Goal: Task Accomplishment & Management: Manage account settings

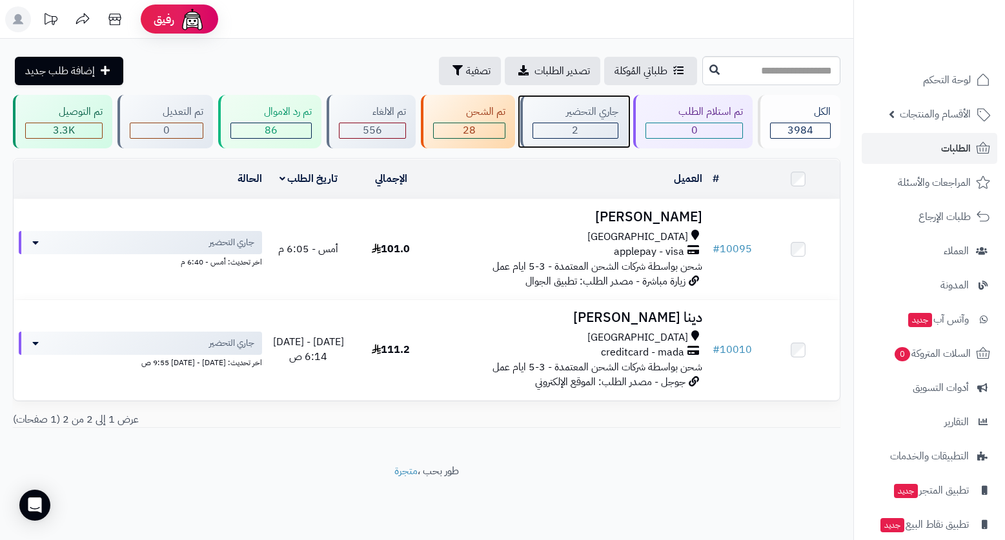
click at [602, 110] on div "جاري التحضير" at bounding box center [576, 112] width 86 height 15
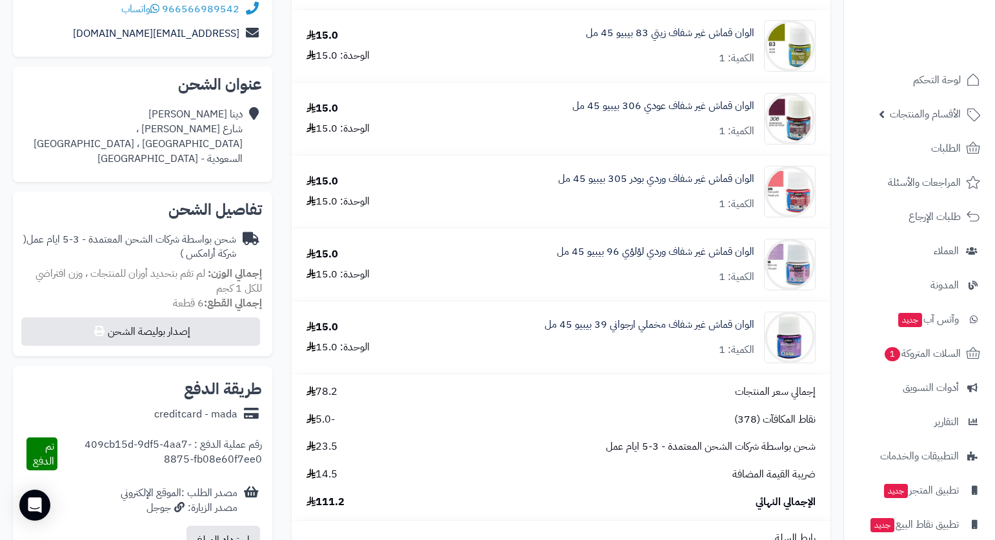
scroll to position [65, 0]
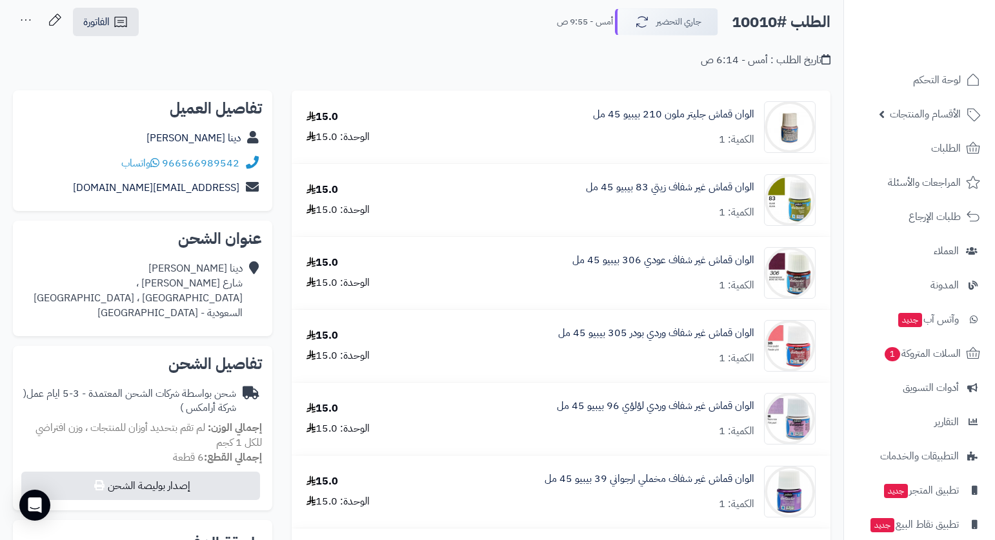
click at [440, 48] on div "تاريخ الطلب : أمس - 6:14 ص" at bounding box center [422, 52] width 818 height 30
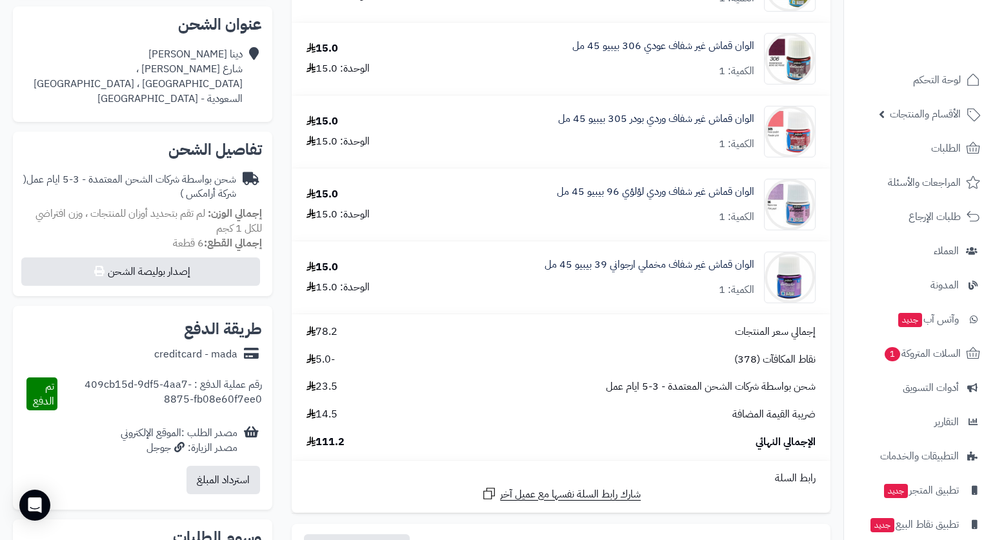
scroll to position [0, 0]
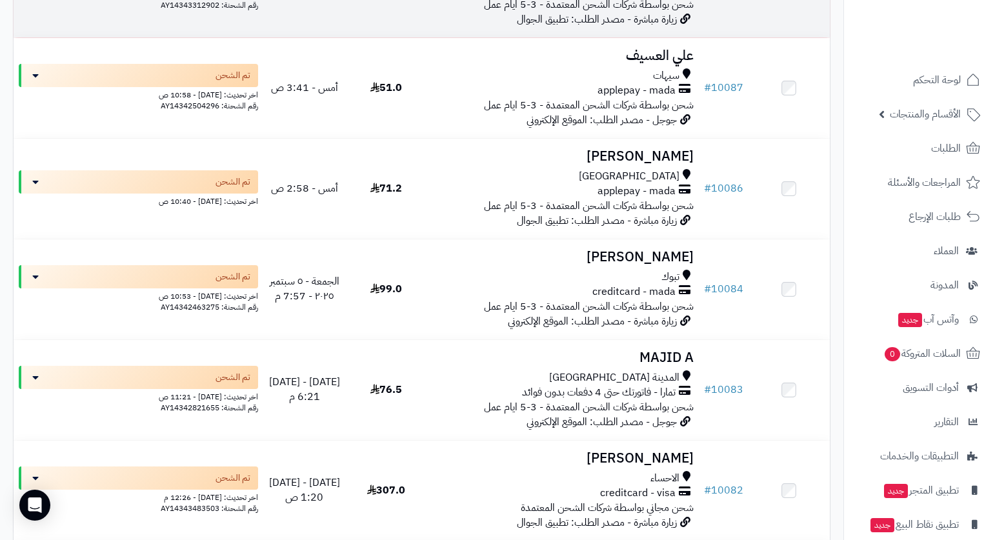
scroll to position [387, 0]
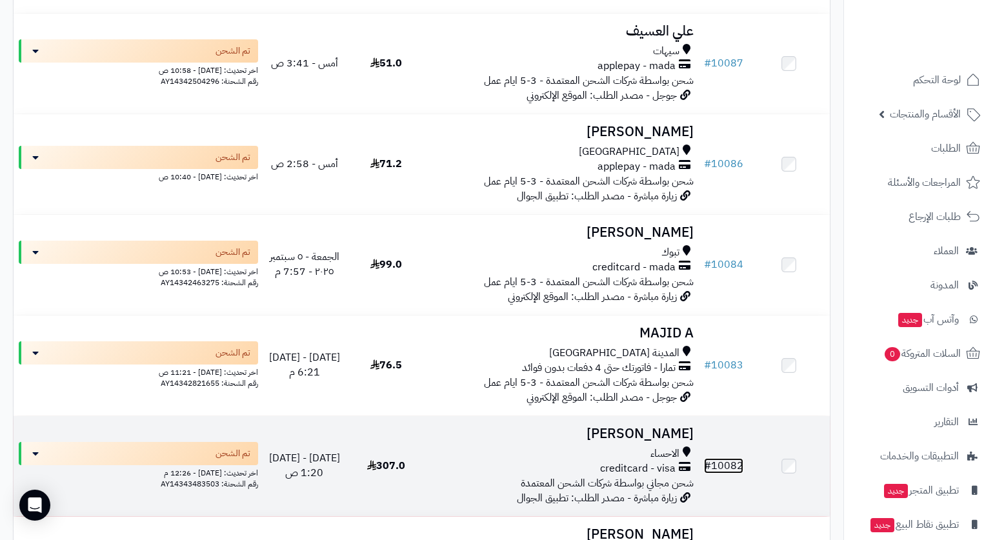
click at [720, 458] on link "# 10082" at bounding box center [723, 465] width 39 height 15
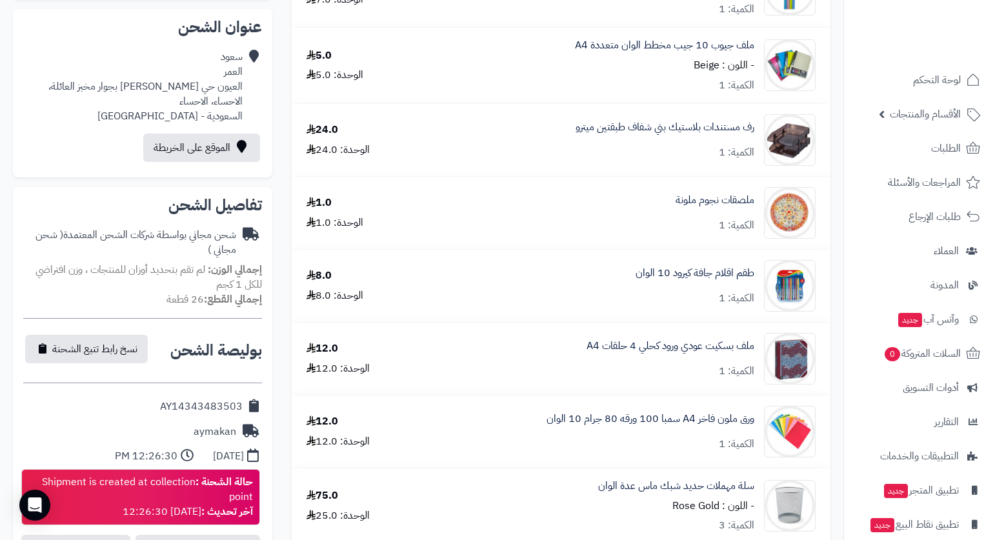
scroll to position [258, 0]
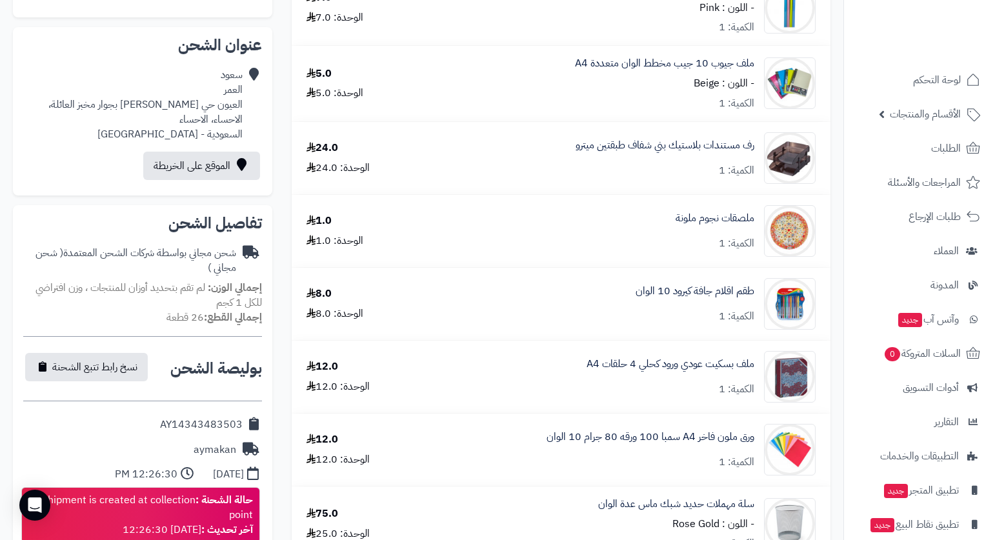
click at [844, 49] on div at bounding box center [920, 28] width 152 height 56
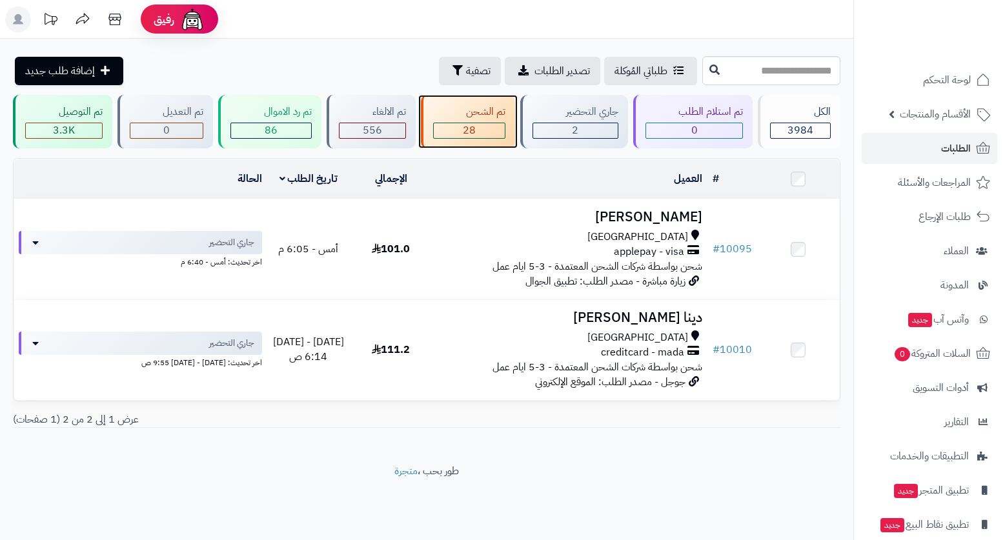
click at [489, 107] on div "تم الشحن" at bounding box center [469, 112] width 73 height 15
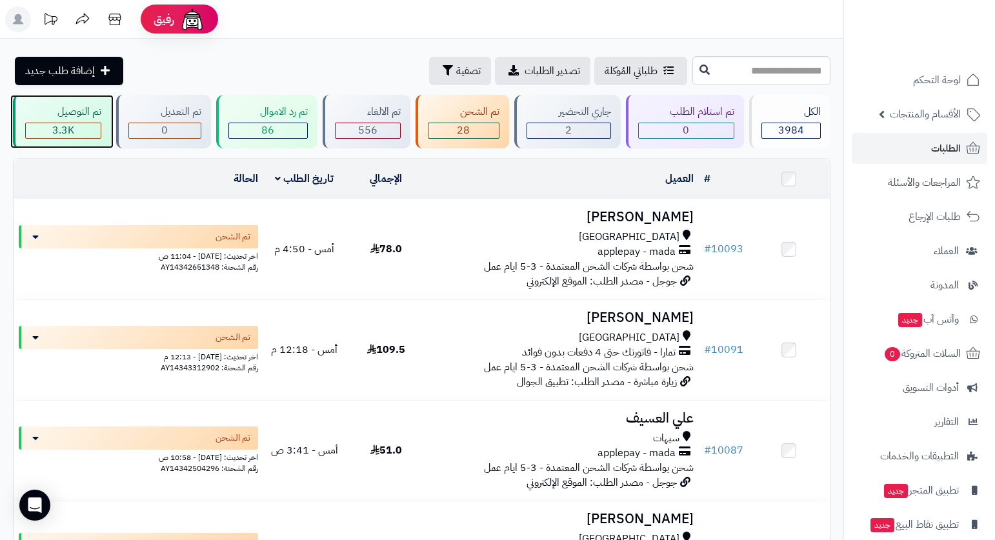
click at [36, 119] on div "تم التوصيل 3.3K" at bounding box center [62, 122] width 98 height 54
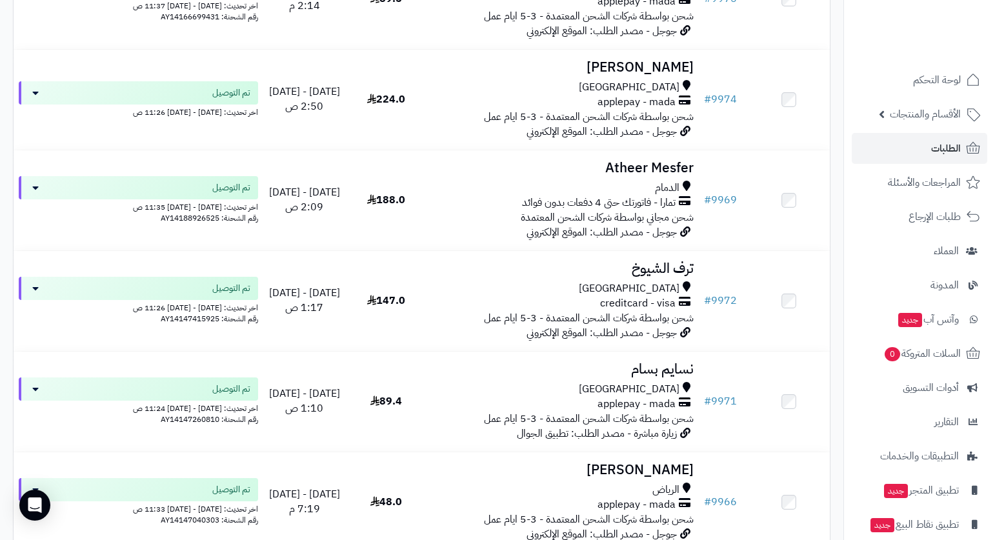
scroll to position [3486, 0]
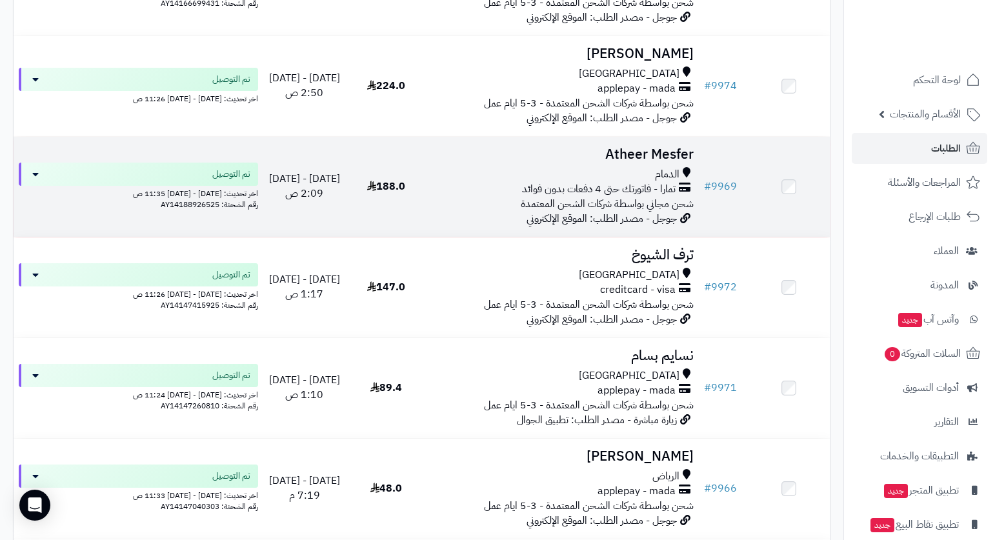
click at [600, 164] on td "Atheer Mesfer الدمام تمارا - فاتورتك حتى 4 دفعات بدون فوائد شحن مجاني بواسطة شر…" at bounding box center [563, 187] width 272 height 100
click at [593, 203] on span "شحن مجاني بواسطة شركات الشحن المعتمدة" at bounding box center [607, 203] width 173 height 15
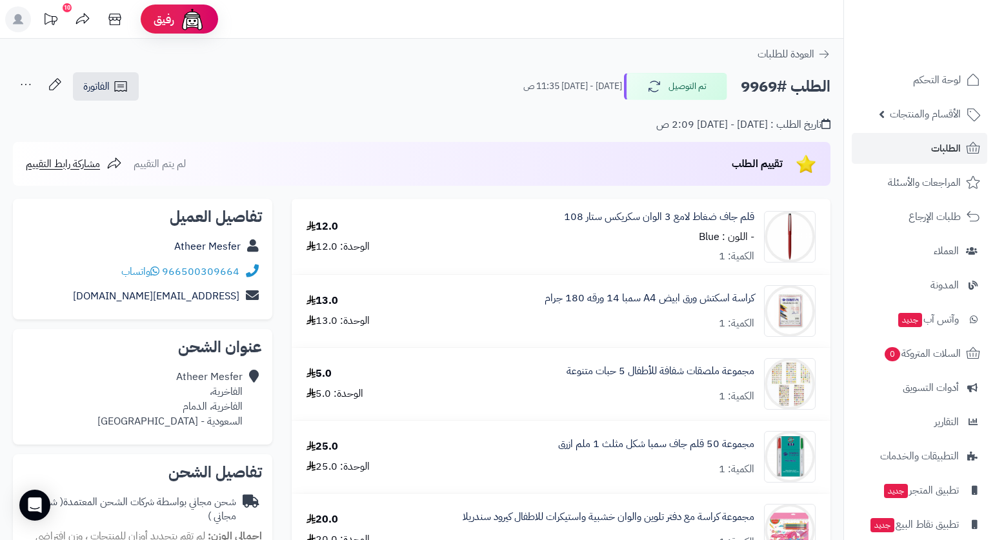
click at [741, 8] on header "رفيق ! 10 الطلبات معالجة مكتمل إرجاع المنتجات العملاء المتواجدون الان 7619 عملا…" at bounding box center [497, 19] width 995 height 39
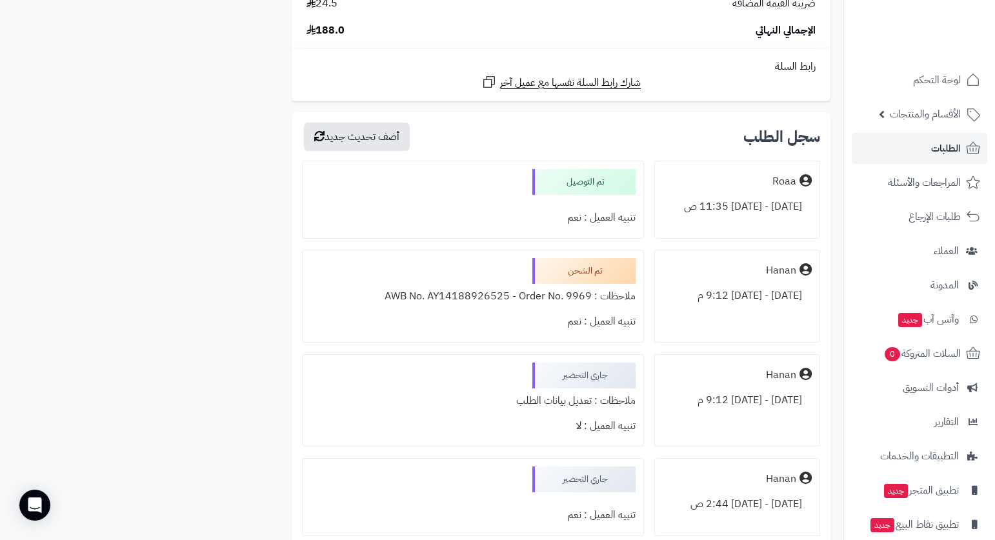
scroll to position [1291, 0]
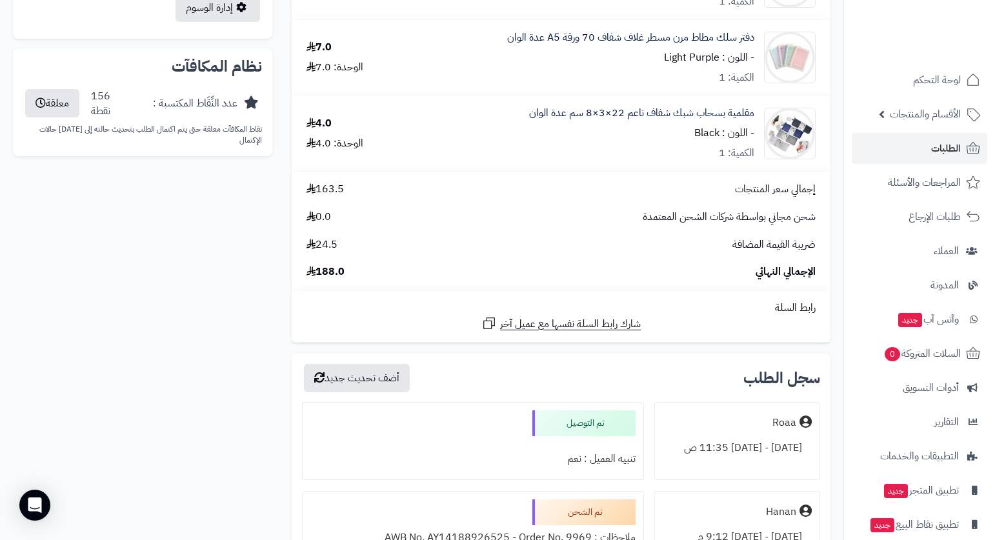
drag, startPoint x: 52, startPoint y: 337, endPoint x: 37, endPoint y: 337, distance: 14.8
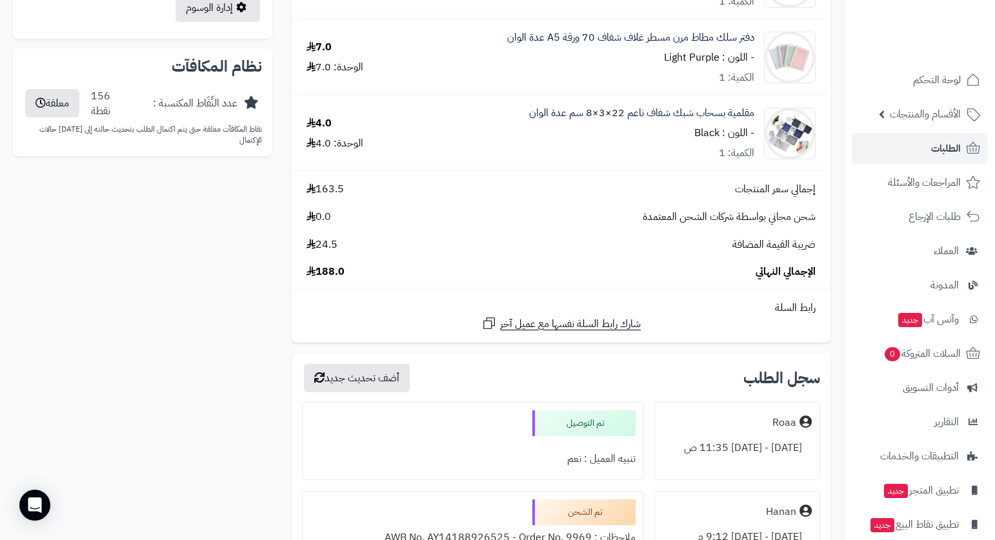
click at [844, 200] on nav "لوحة التحكم الأقسام والمنتجات المنتجات الأقسام الماركات مواصفات المنتجات مواصفا…" at bounding box center [920, 286] width 152 height 540
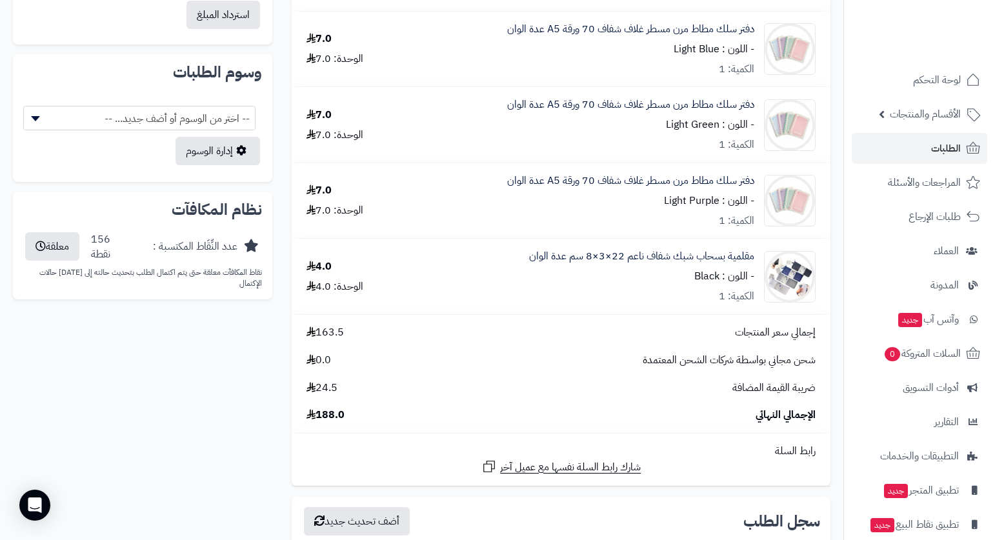
scroll to position [1162, 0]
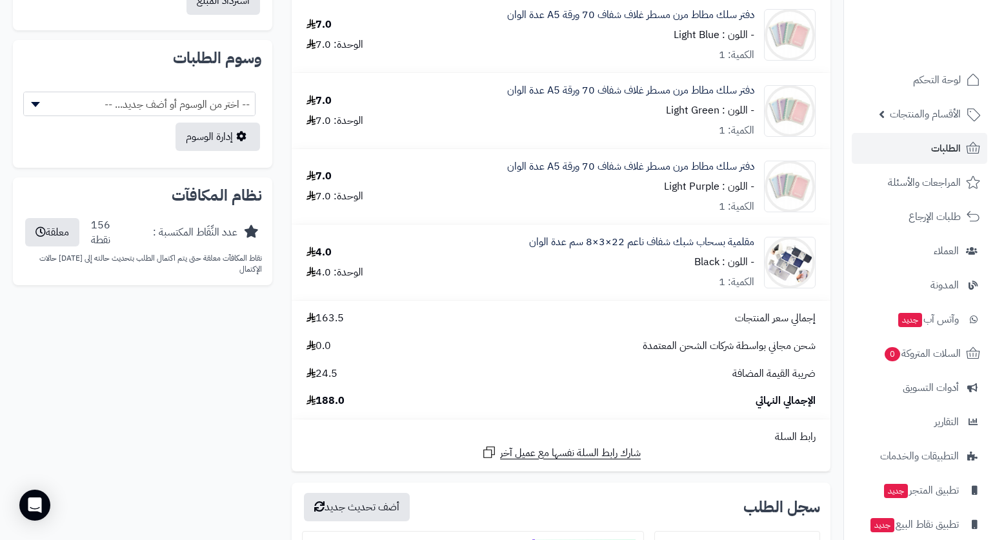
click at [843, 291] on div "قلم جاف ضغاط لامع 3 الوان سكريكس ستار 108 - اللون : Blue الكمية: 1 12.0 الوحدة:…" at bounding box center [422, 67] width 844 height 2060
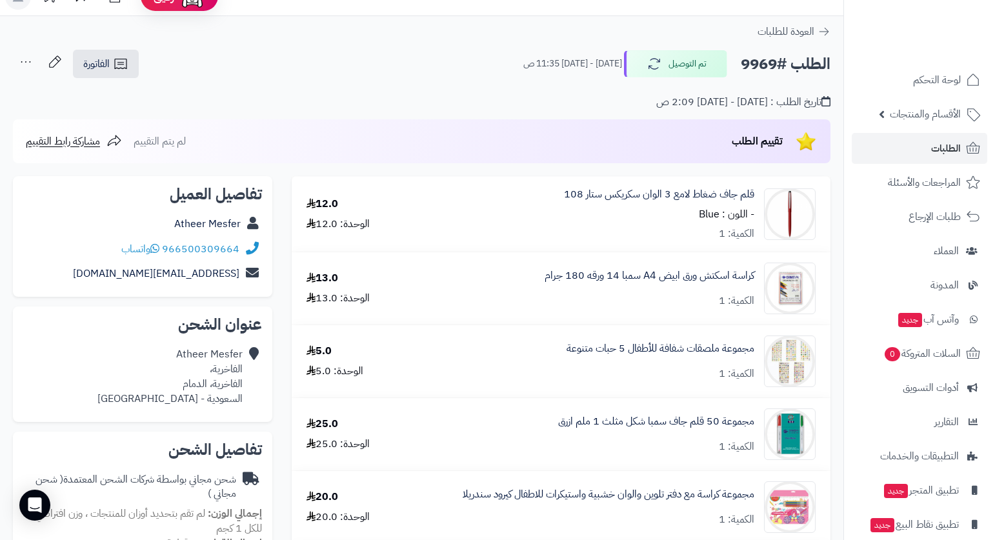
scroll to position [0, 0]
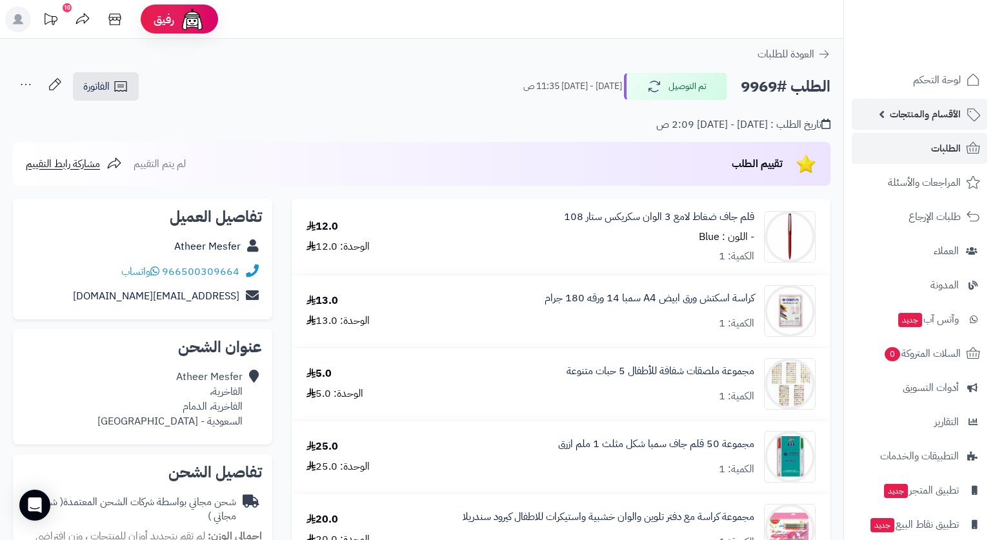
click at [948, 114] on span "الأقسام والمنتجات" at bounding box center [925, 114] width 71 height 18
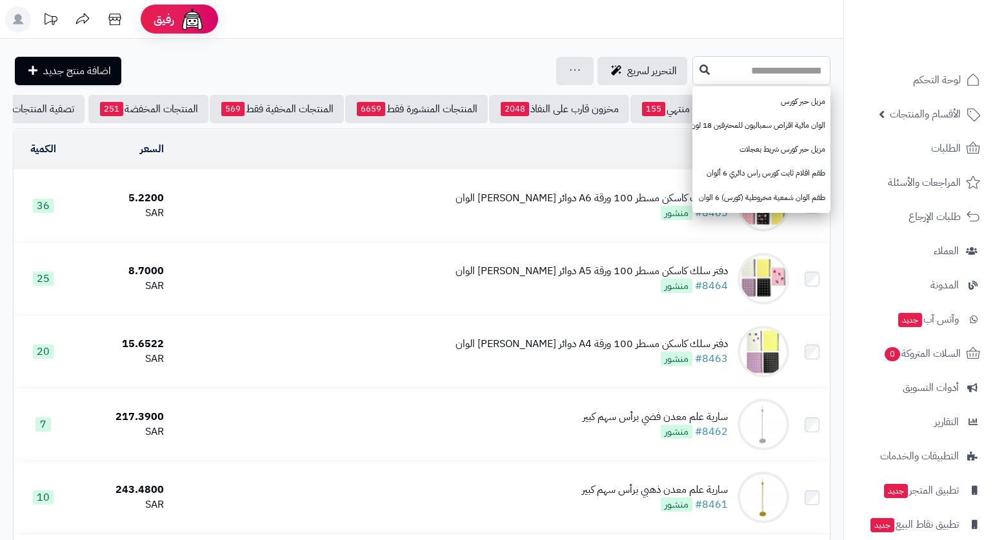
click at [762, 66] on input "text" at bounding box center [762, 70] width 138 height 29
paste input "**********"
type input "**********"
click at [700, 71] on icon at bounding box center [705, 69] width 10 height 10
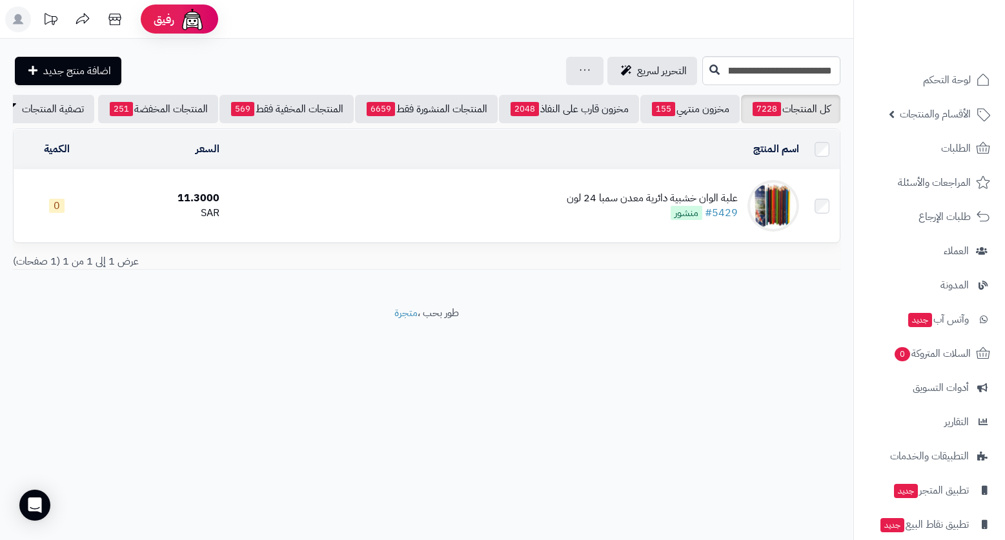
click at [658, 201] on div "علبة الوان خشبية دائرية معدن سمبا 24 لون" at bounding box center [652, 198] width 171 height 15
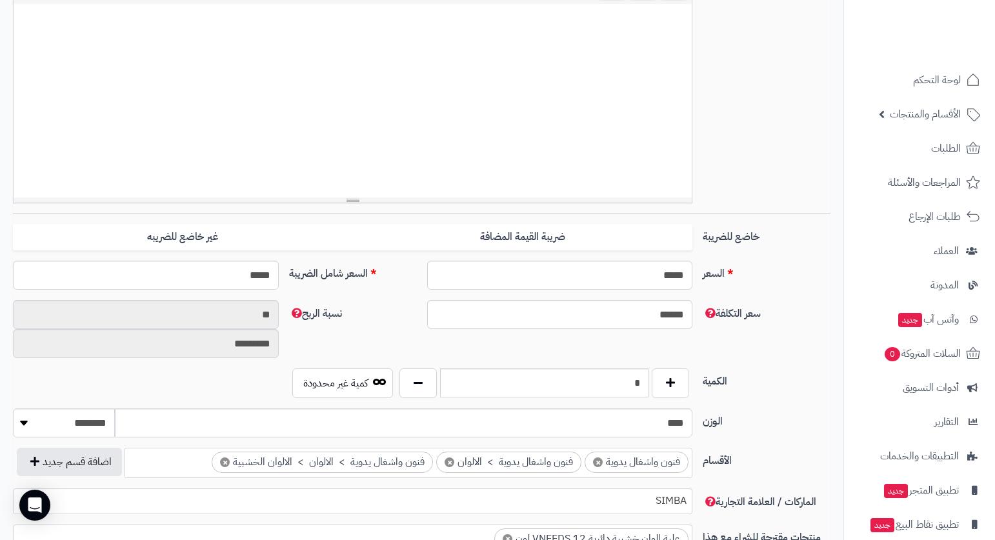
scroll to position [387, 0]
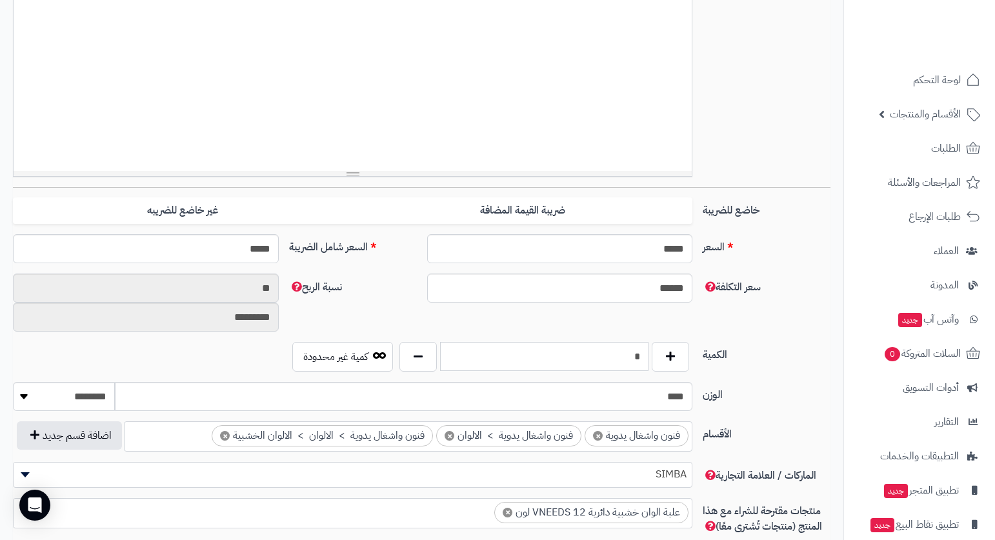
drag, startPoint x: 635, startPoint y: 358, endPoint x: 641, endPoint y: 363, distance: 8.3
click at [641, 363] on input "*" at bounding box center [544, 356] width 208 height 29
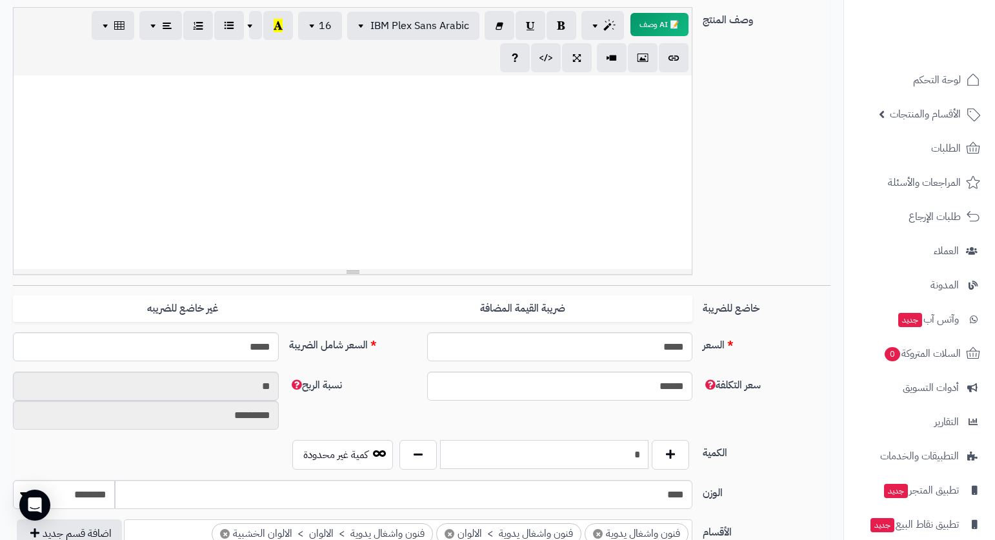
scroll to position [0, 0]
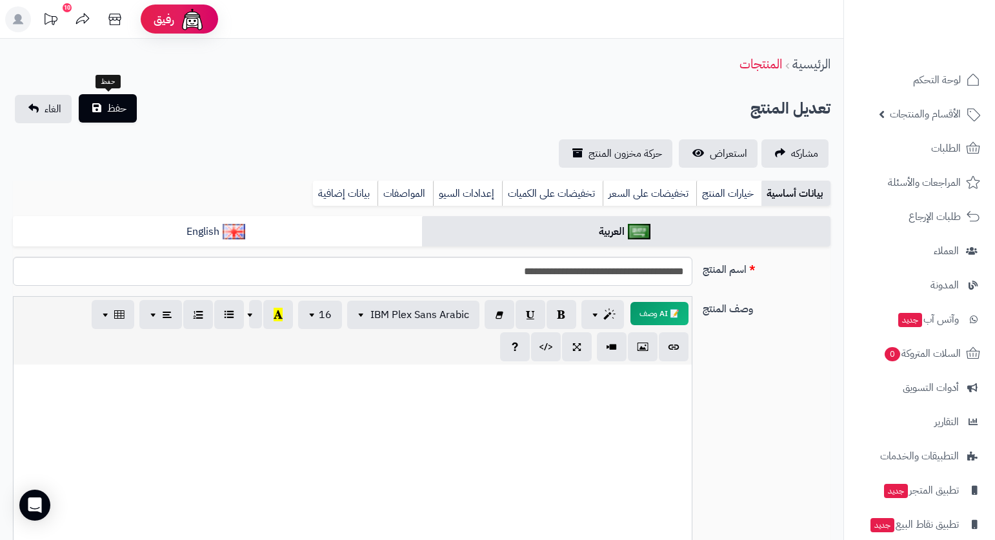
type input "*"
click at [127, 101] on button "حفظ" at bounding box center [108, 108] width 58 height 28
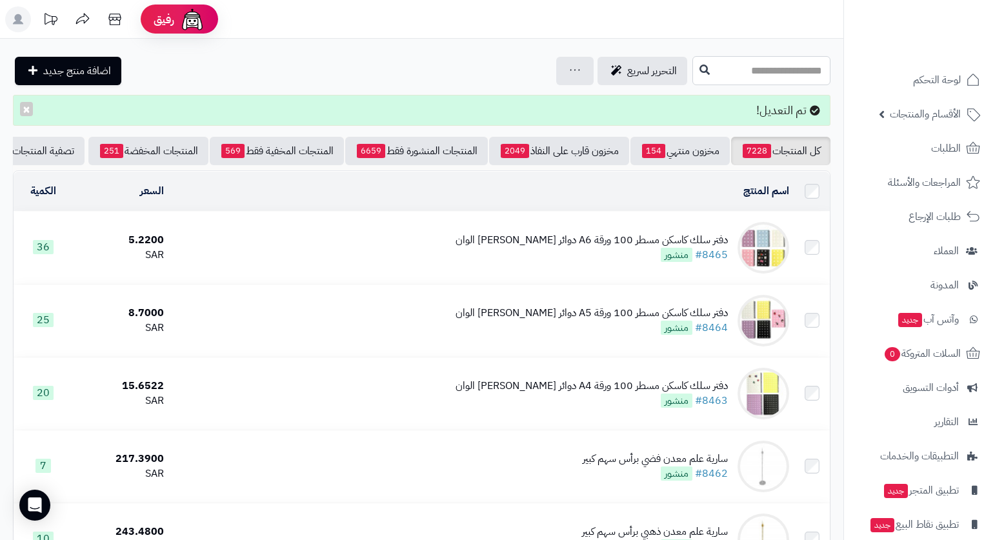
click at [749, 68] on input "text" at bounding box center [762, 70] width 138 height 29
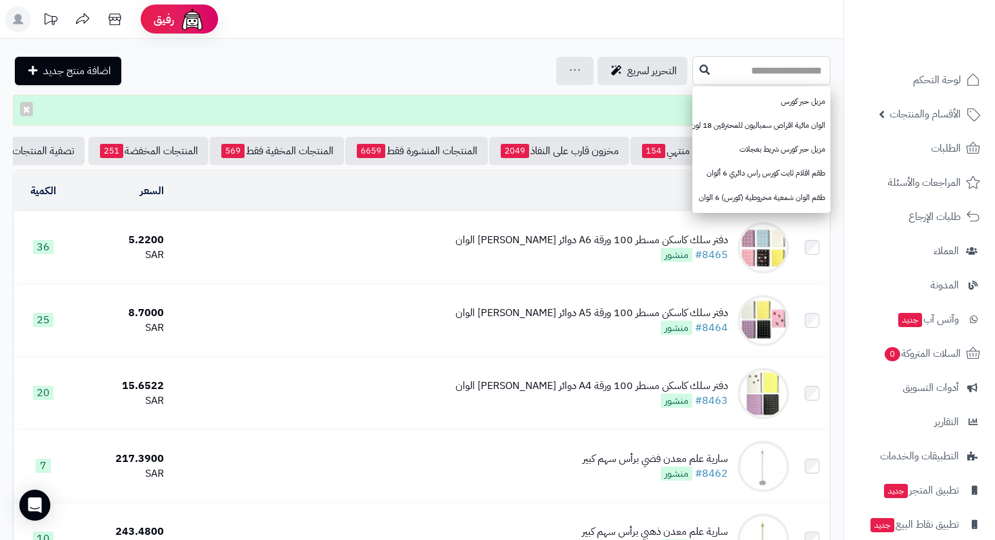
click at [737, 70] on input "text" at bounding box center [762, 70] width 138 height 29
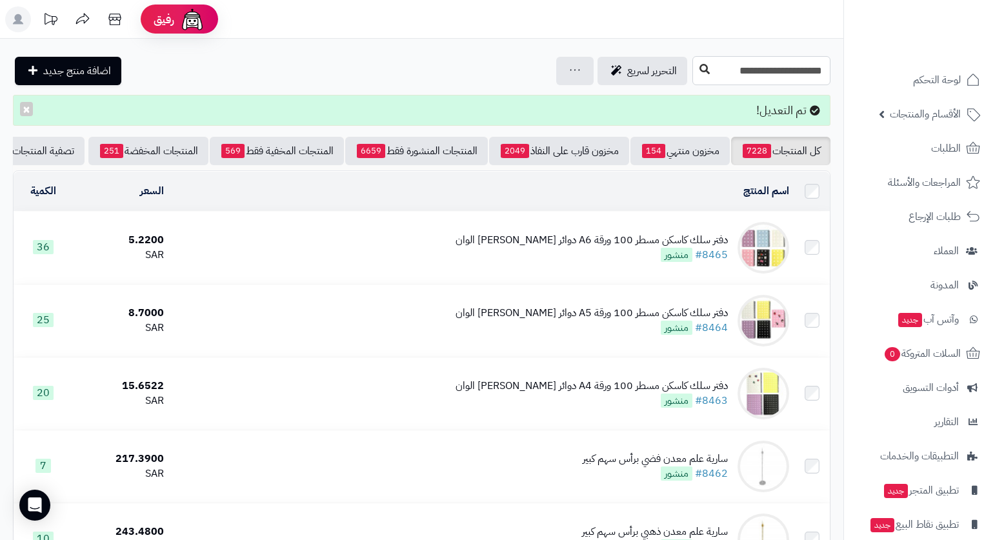
type input "**********"
click at [695, 76] on button at bounding box center [704, 69] width 19 height 25
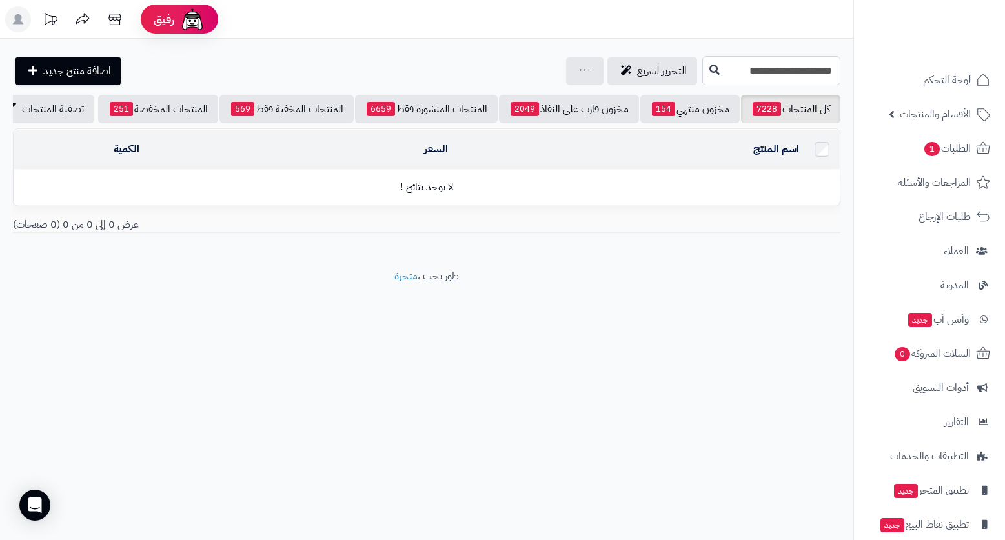
click at [717, 69] on input "**********" at bounding box center [771, 70] width 138 height 29
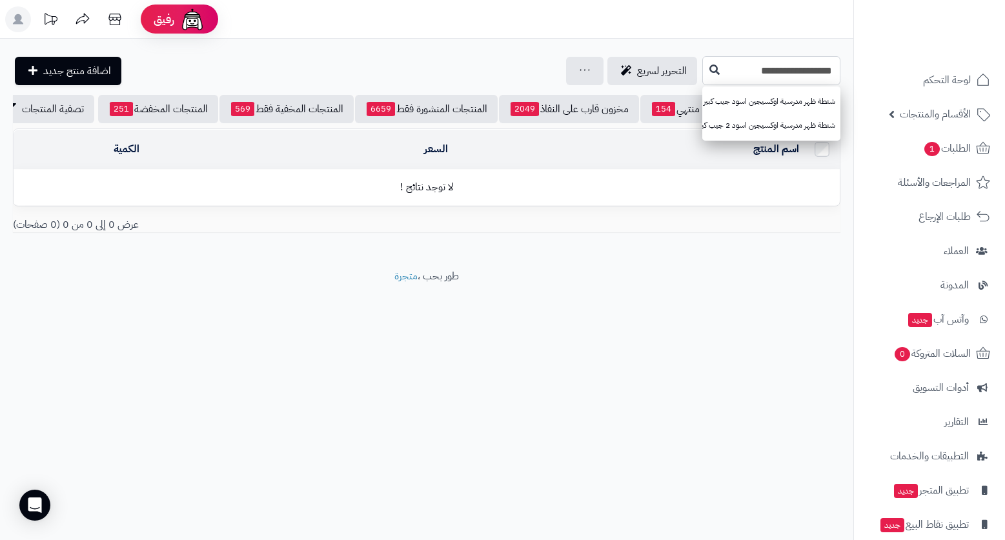
type input "**********"
click at [709, 69] on icon at bounding box center [714, 69] width 10 height 10
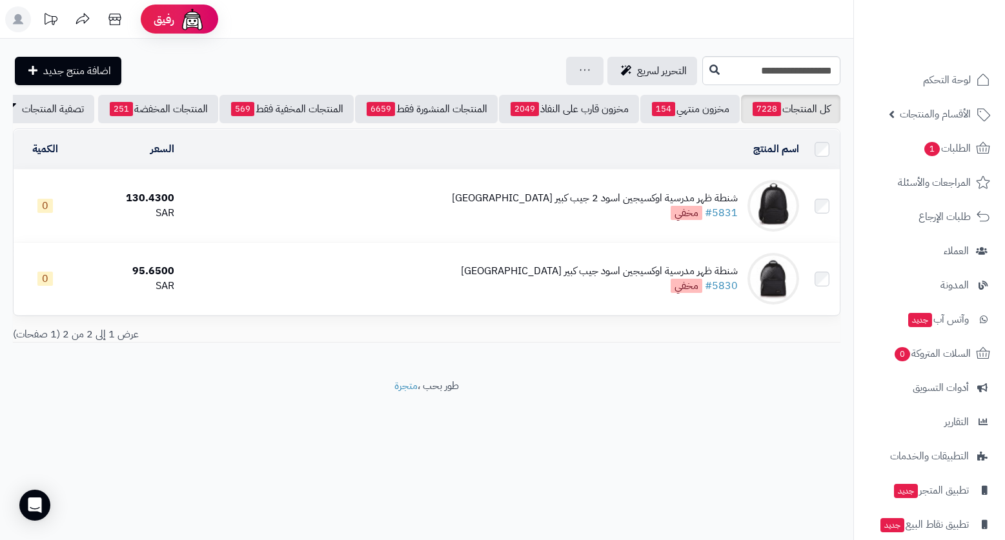
click at [380, 52] on div "**********" at bounding box center [426, 209] width 853 height 340
click at [616, 519] on div "رفيق ! الطلبات معالجة مكتمل إرجاع المنتجات العملاء المتواجدون الان 7619 عملاء م…" at bounding box center [502, 270] width 1005 height 540
click at [768, 21] on header "رفيق ! الطلبات معالجة مكتمل إرجاع المنتجات العملاء المتواجدون الان 7619 عملاء م…" at bounding box center [502, 19] width 1005 height 39
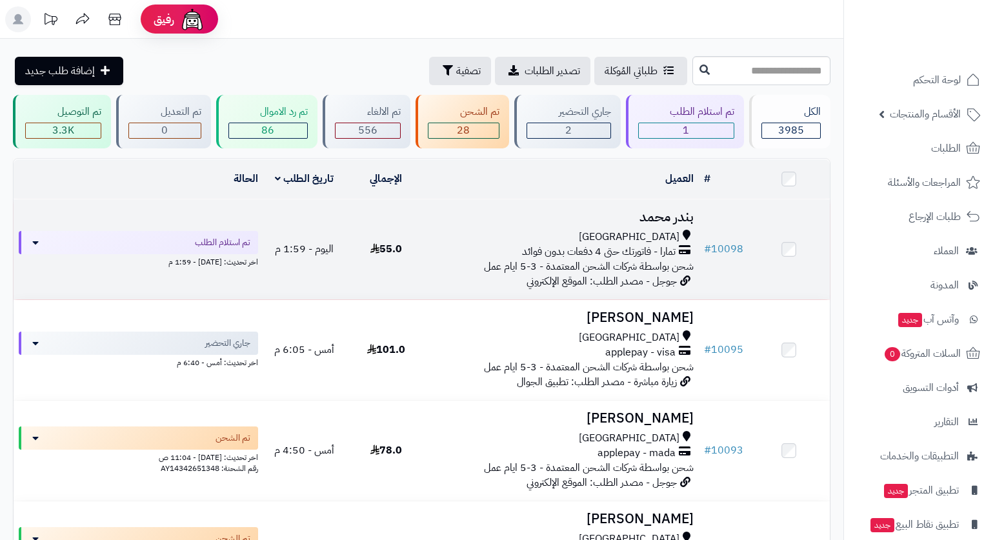
click at [619, 255] on span "تمارا - فاتورتك حتى 4 دفعات بدون فوائد" at bounding box center [599, 252] width 154 height 15
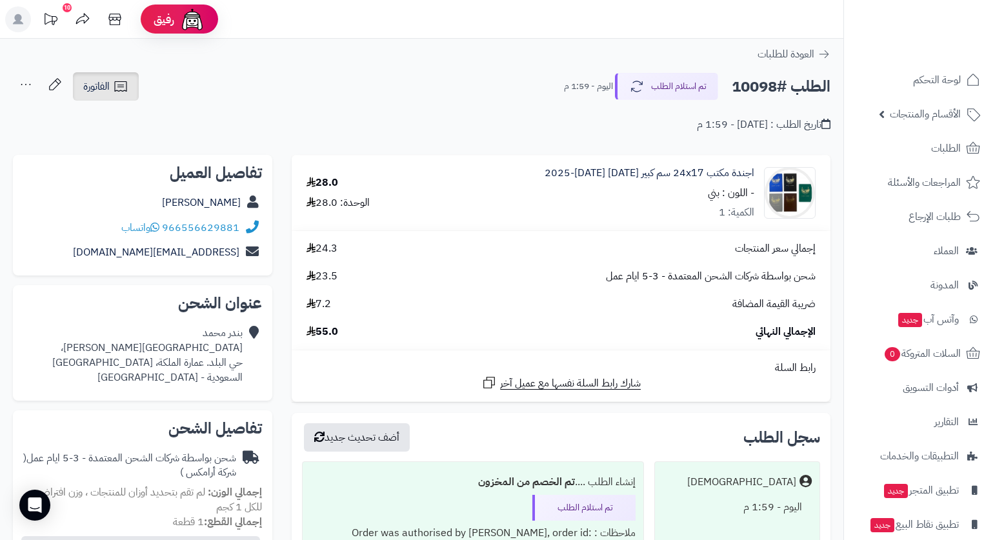
click at [123, 85] on icon at bounding box center [120, 86] width 15 height 15
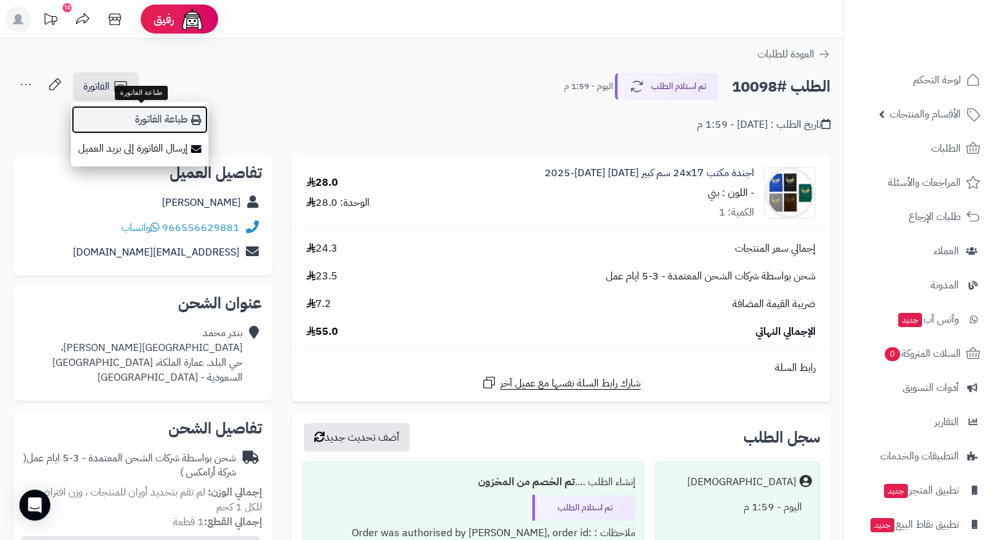
click at [176, 117] on link "طباعة الفاتورة" at bounding box center [139, 119] width 137 height 29
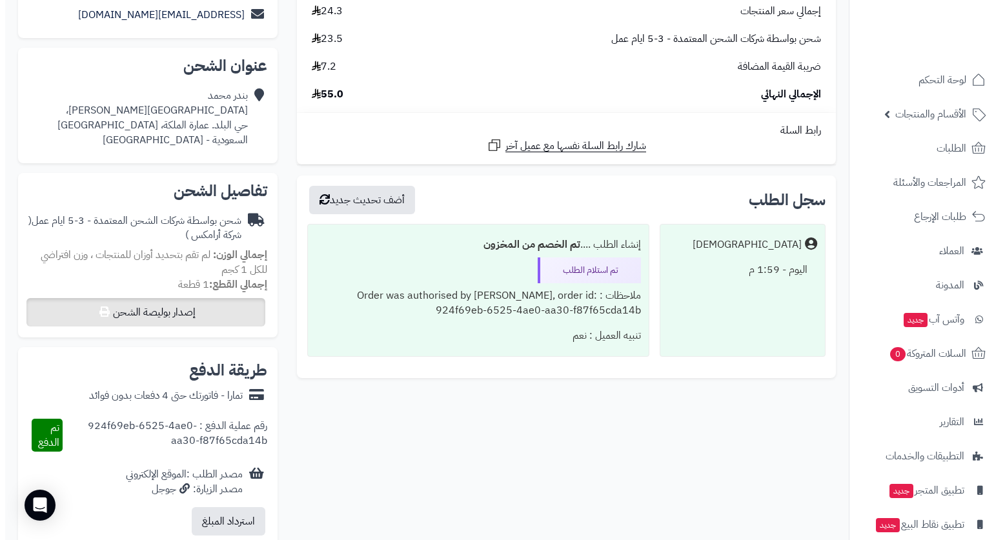
scroll to position [258, 0]
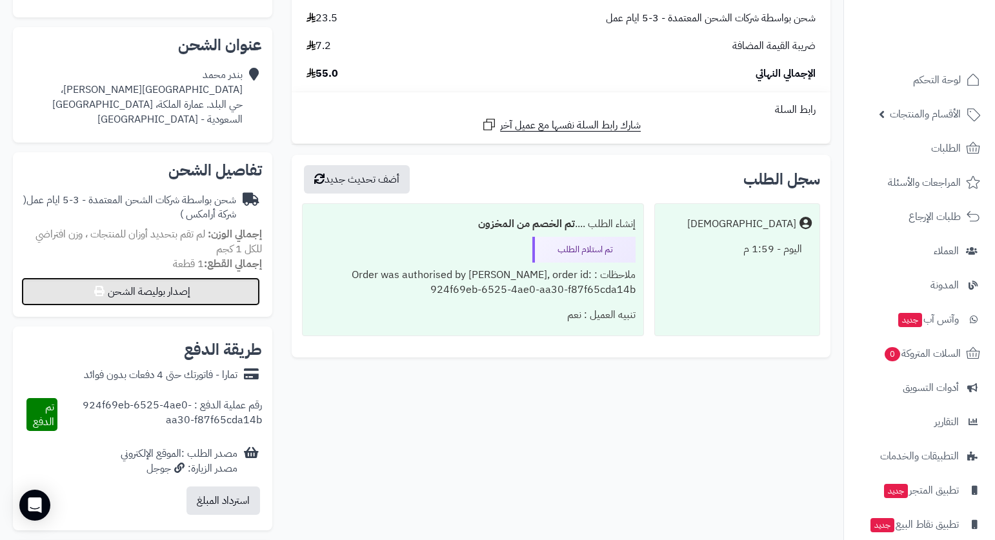
click at [208, 301] on button "إصدار بوليصة الشحن" at bounding box center [140, 292] width 239 height 28
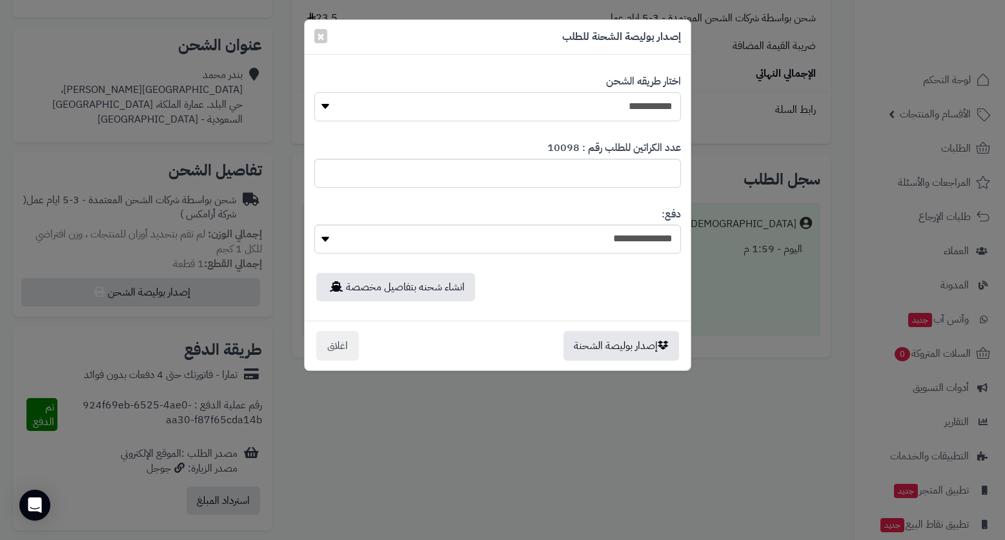
click at [618, 93] on select "**********" at bounding box center [497, 106] width 367 height 29
select select "*******"
click at [314, 92] on select "**********" at bounding box center [497, 106] width 367 height 29
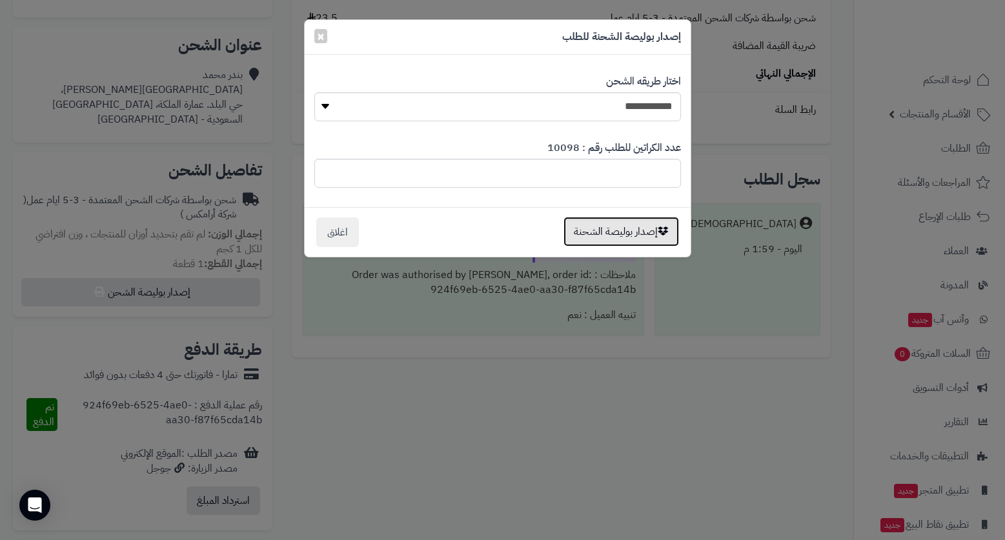
click at [642, 233] on button "إصدار بوليصة الشحنة" at bounding box center [622, 232] width 116 height 30
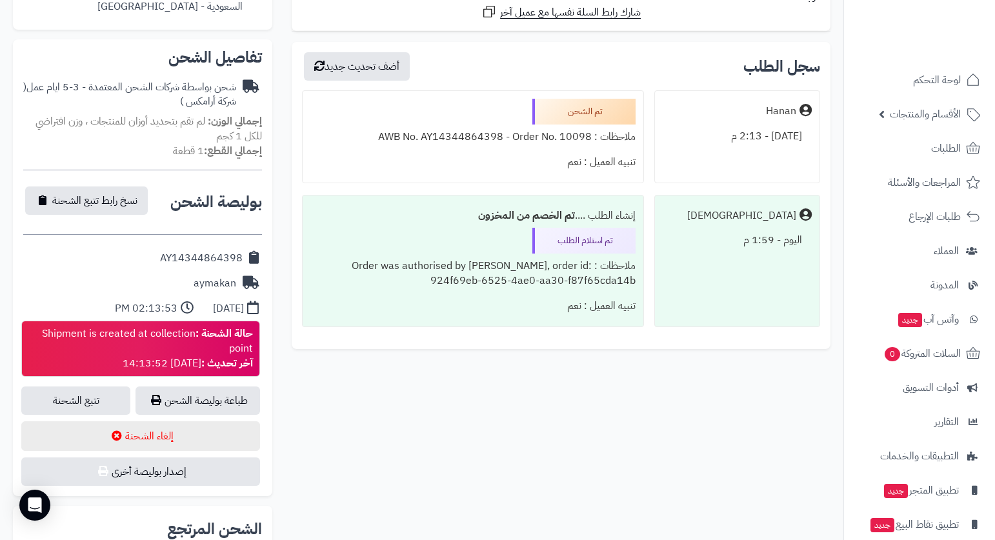
scroll to position [387, 0]
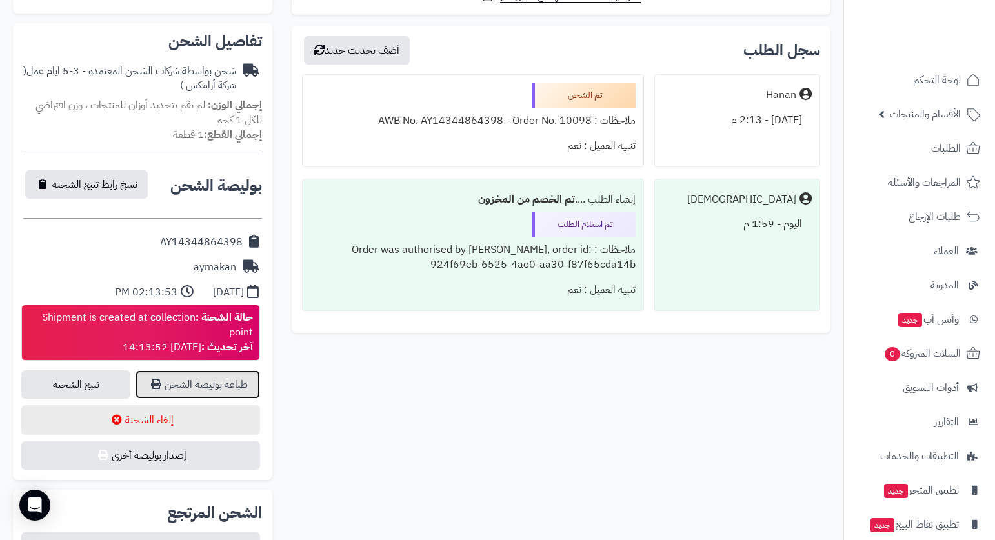
click at [204, 383] on link "طباعة بوليصة الشحن" at bounding box center [198, 385] width 125 height 28
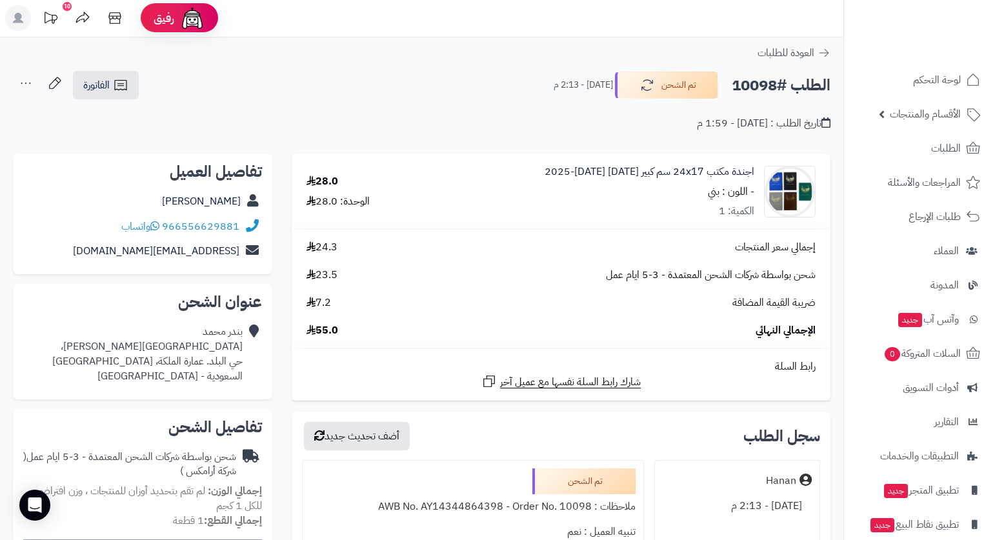
scroll to position [0, 0]
click at [461, 32] on header "رفيق ! 10 الطلبات معالجة مكتمل إرجاع المنتجات العملاء المتواجدون الان 7622 عملا…" at bounding box center [497, 19] width 995 height 39
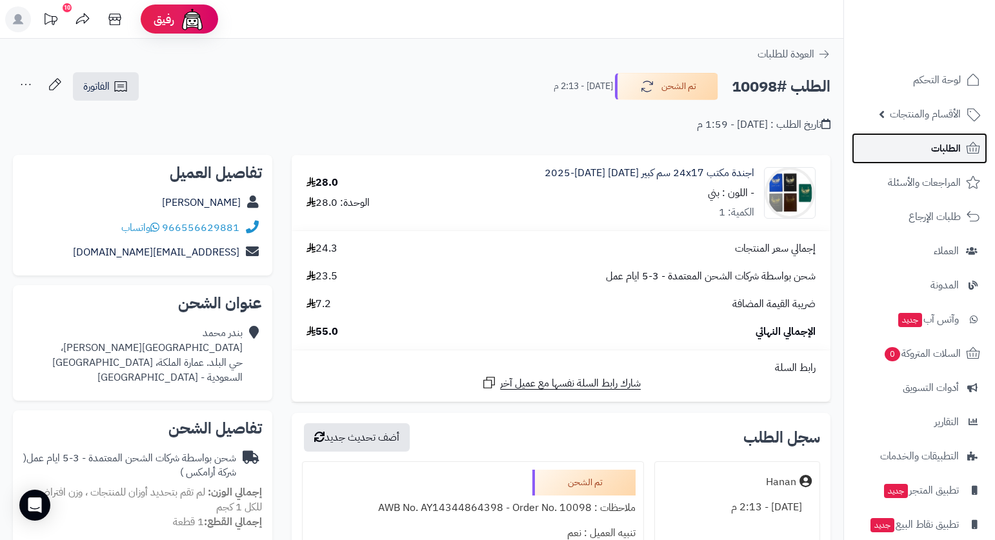
click at [945, 145] on span "الطلبات" at bounding box center [946, 148] width 30 height 18
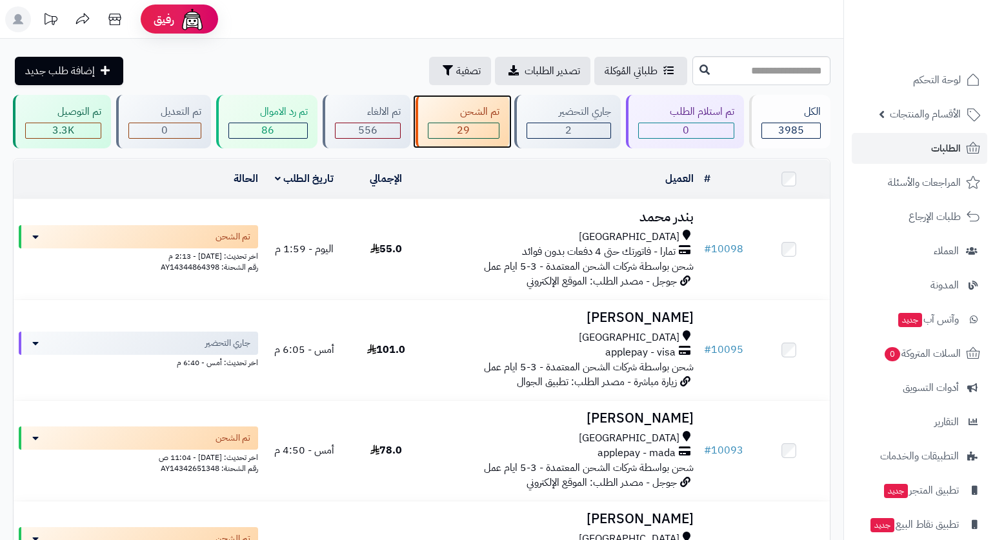
click at [455, 119] on div "تم الشحن" at bounding box center [464, 112] width 72 height 15
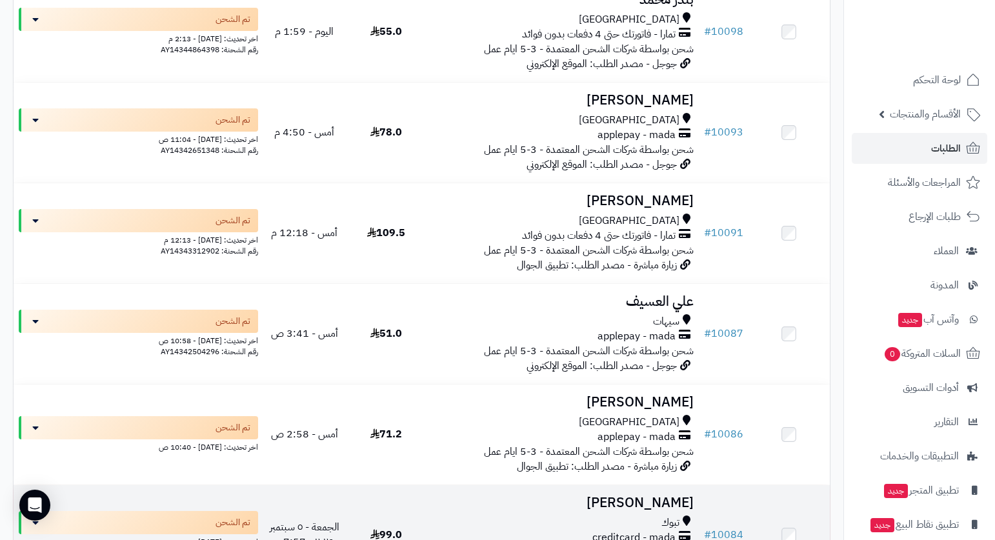
scroll to position [387, 0]
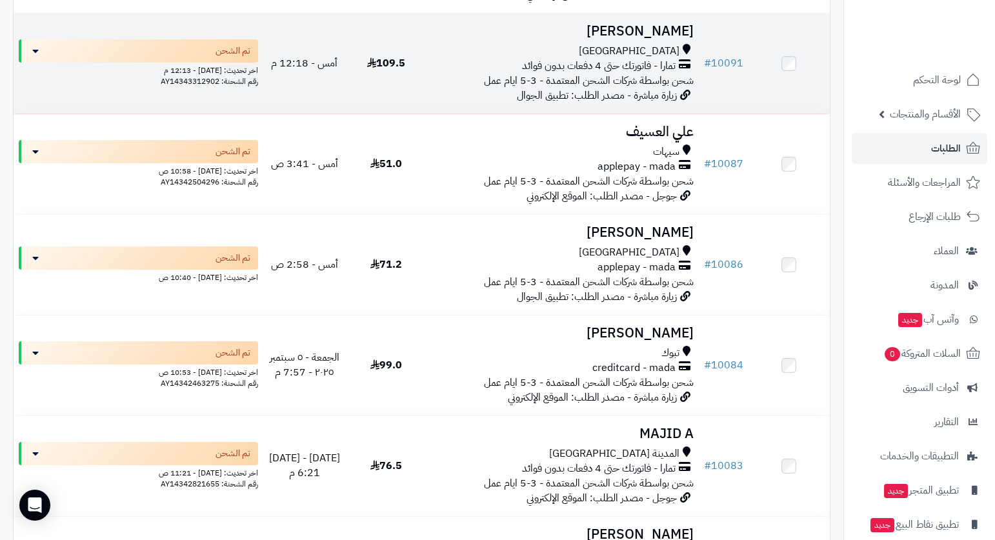
click at [630, 61] on span "تمارا - فاتورتك حتى 4 دفعات بدون فوائد" at bounding box center [599, 66] width 154 height 15
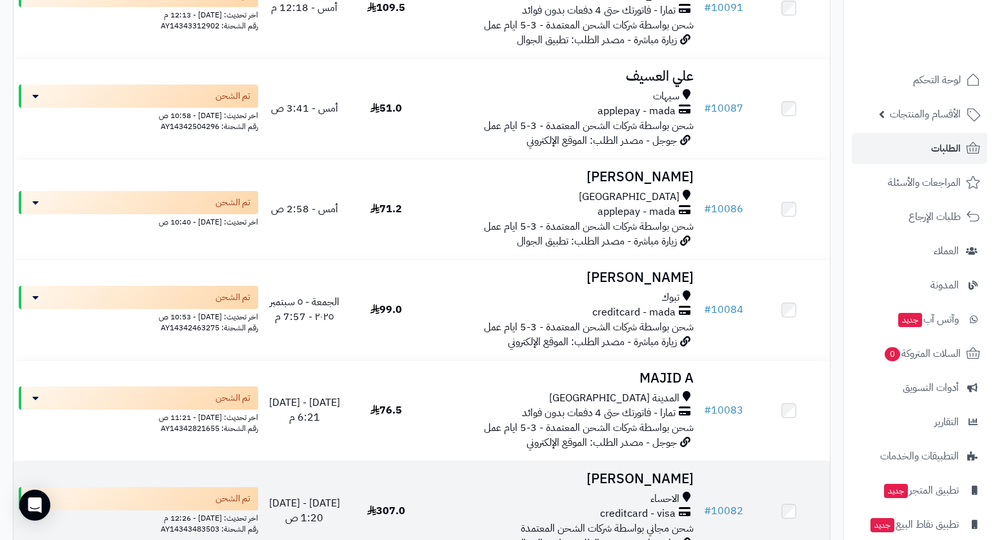
scroll to position [516, 0]
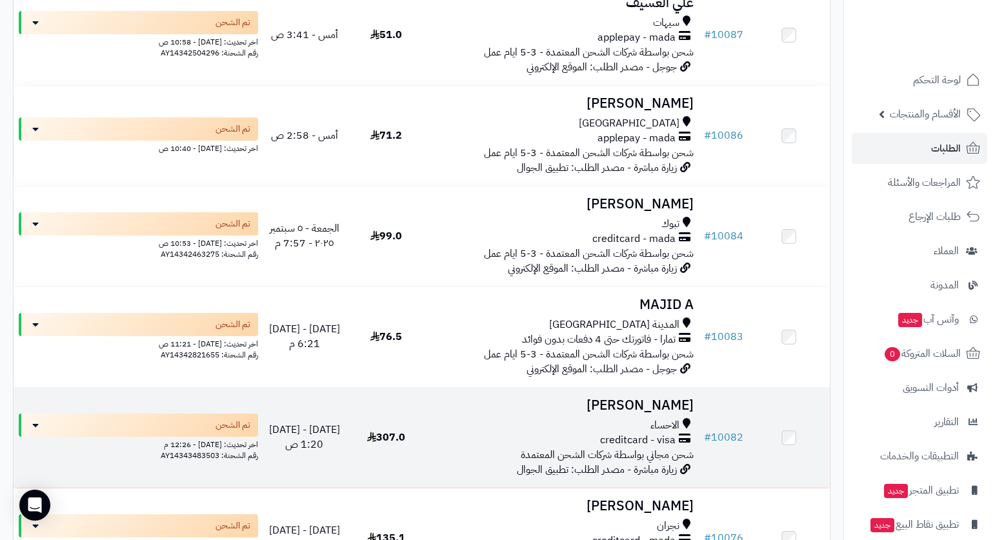
click at [662, 429] on span "الاحساء" at bounding box center [665, 425] width 29 height 15
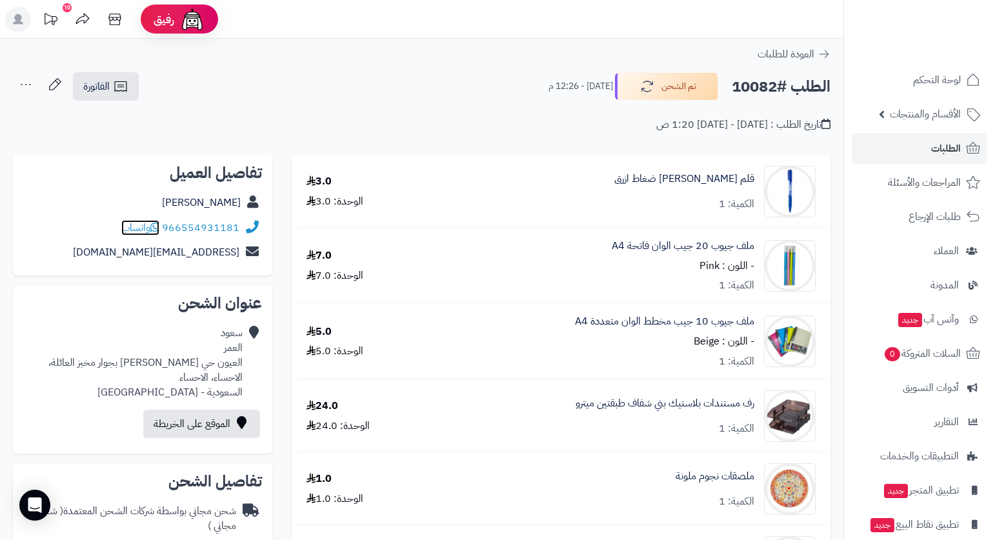
click at [129, 230] on span "واتساب" at bounding box center [140, 227] width 38 height 15
